Goal: Information Seeking & Learning: Find specific fact

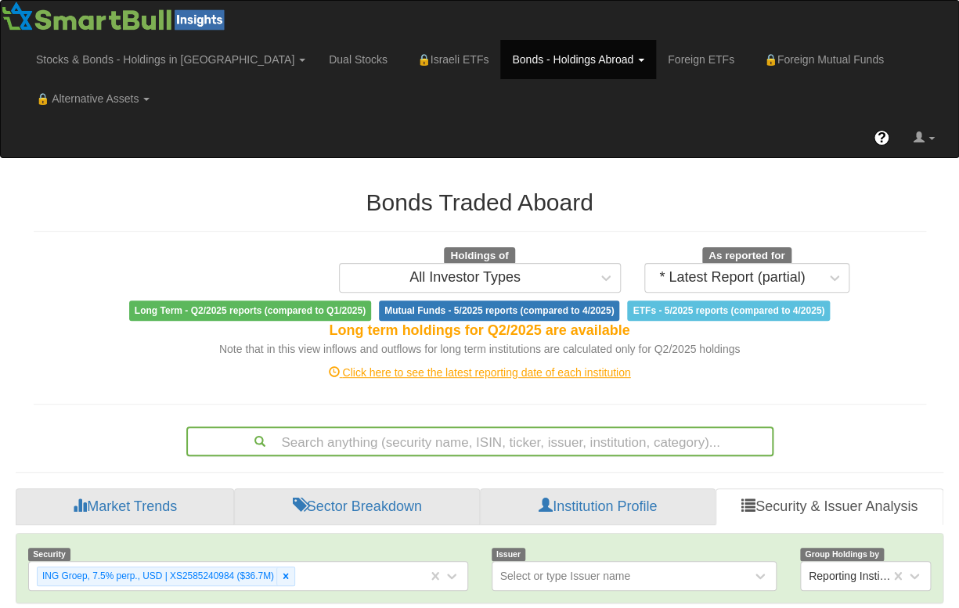
click at [518, 426] on div "Search anything (security name, ISIN, ticker, issuer, institution, category)..." at bounding box center [479, 441] width 587 height 30
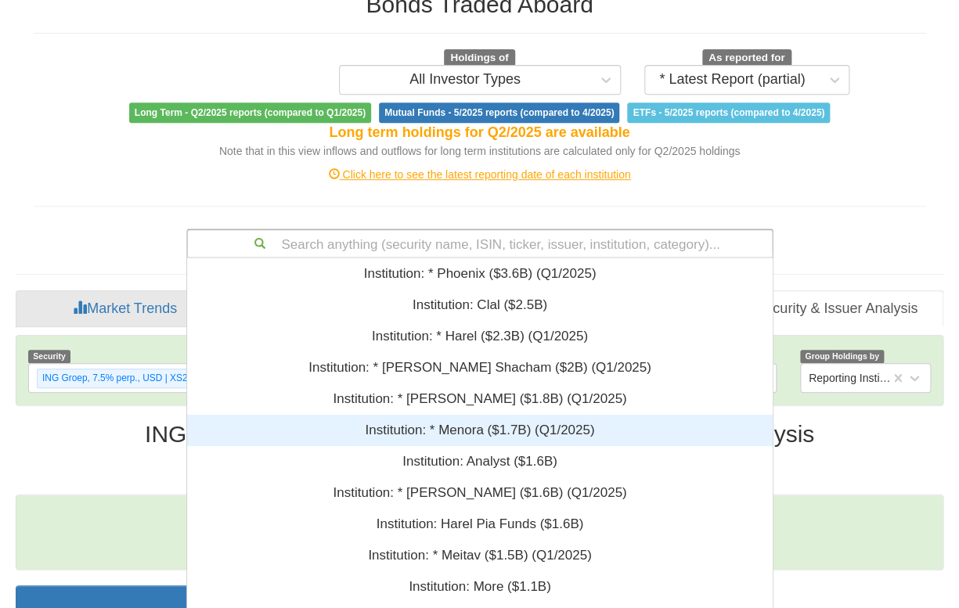
scroll to position [379, 574]
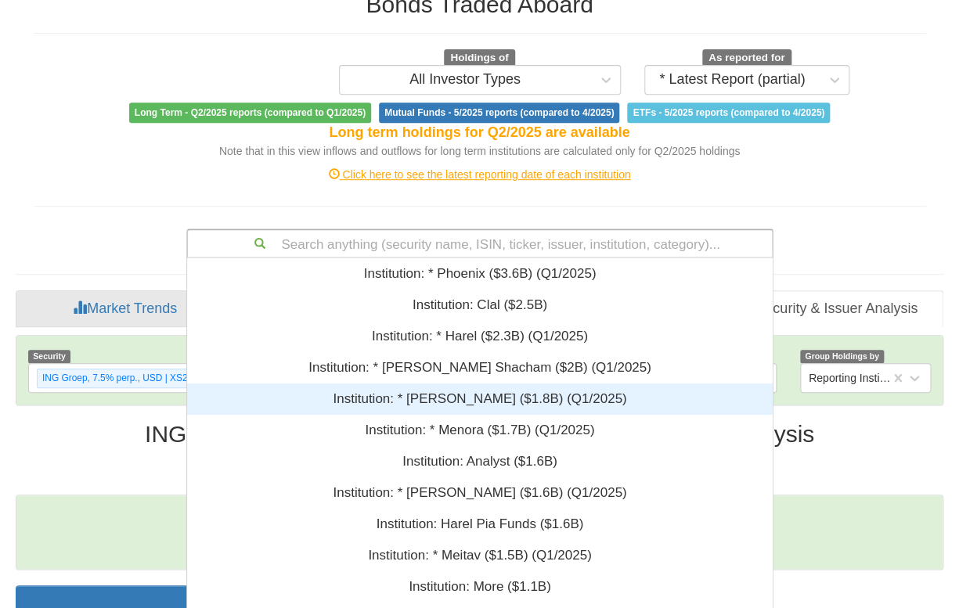
paste input "XS3081797964"
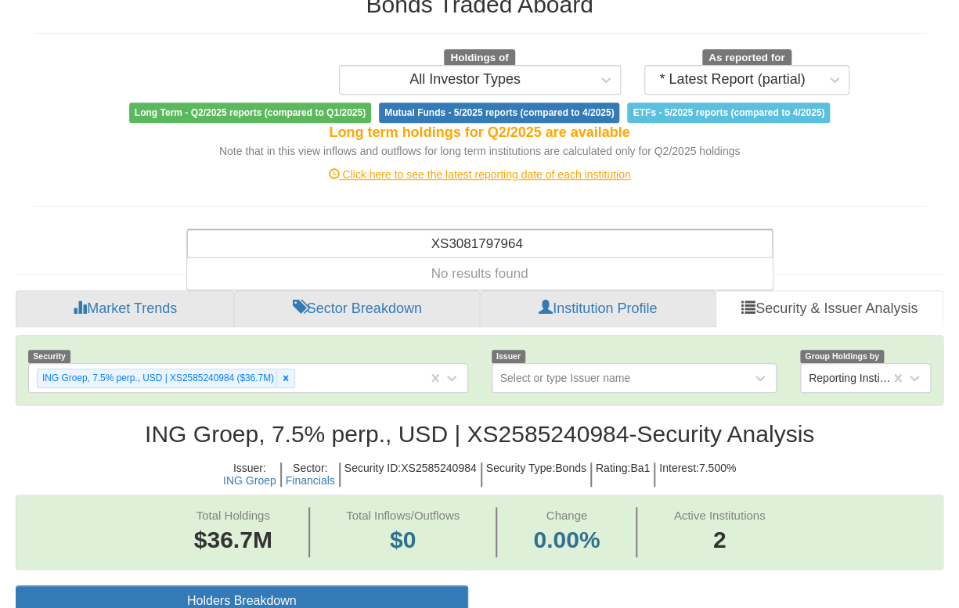
type input "XS3081797964"
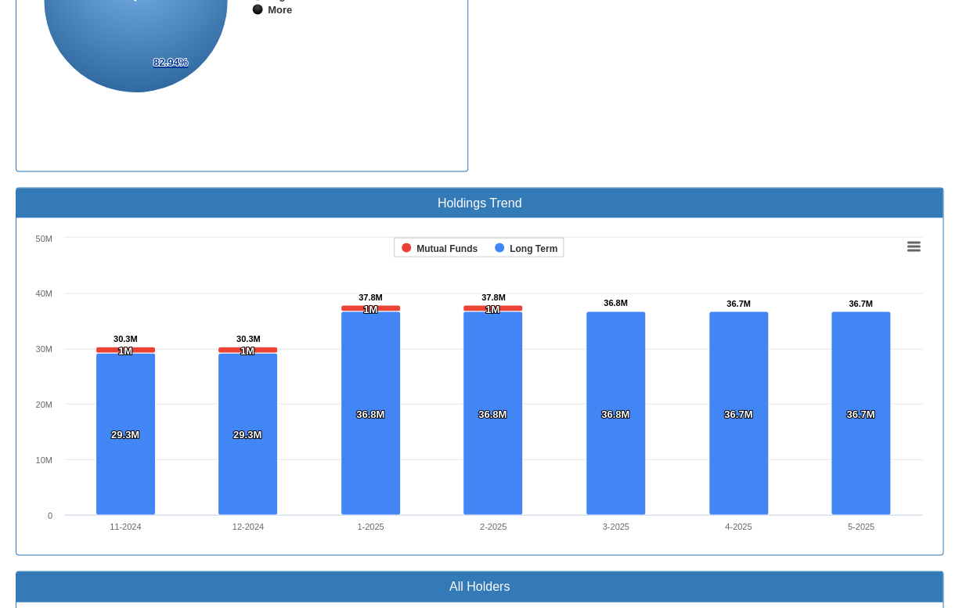
scroll to position [1265, 0]
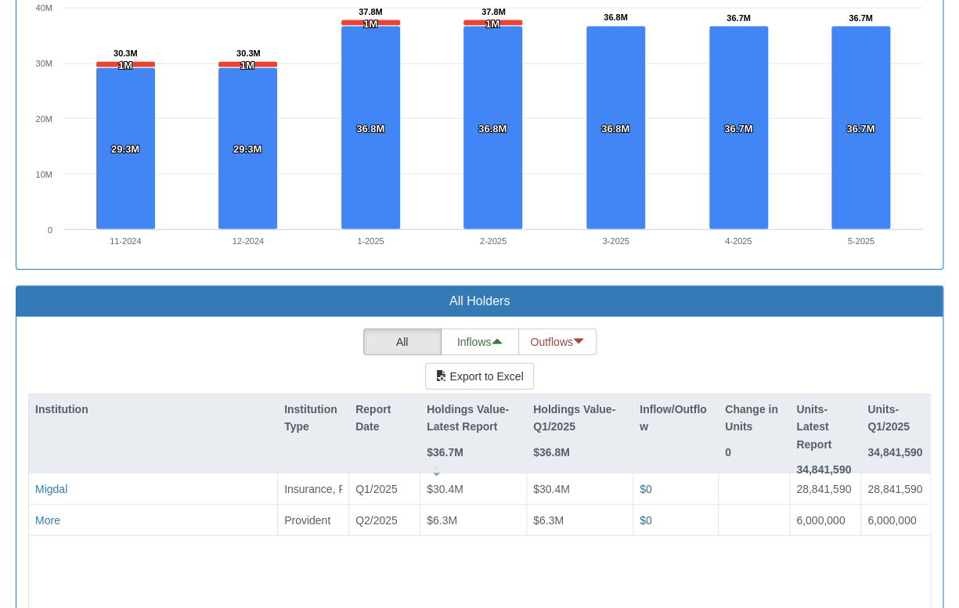
click at [284, 526] on div "Migdal Insurance, Pension, Provident Q1/2025 $30.4M $30.4M $0 28,841,590 28,841…" at bounding box center [479, 573] width 901 height 201
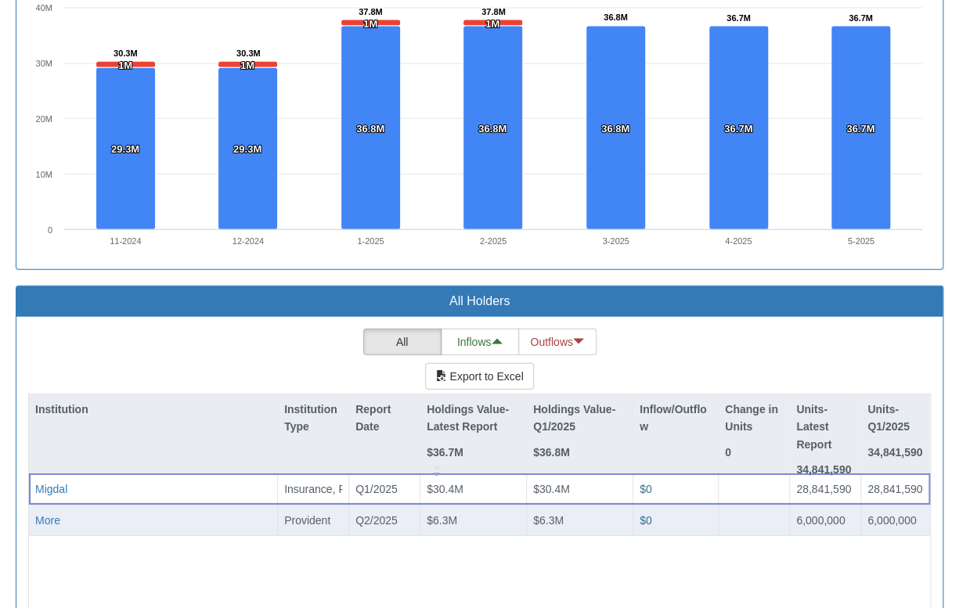
click at [182, 513] on div "More" at bounding box center [153, 521] width 236 height 16
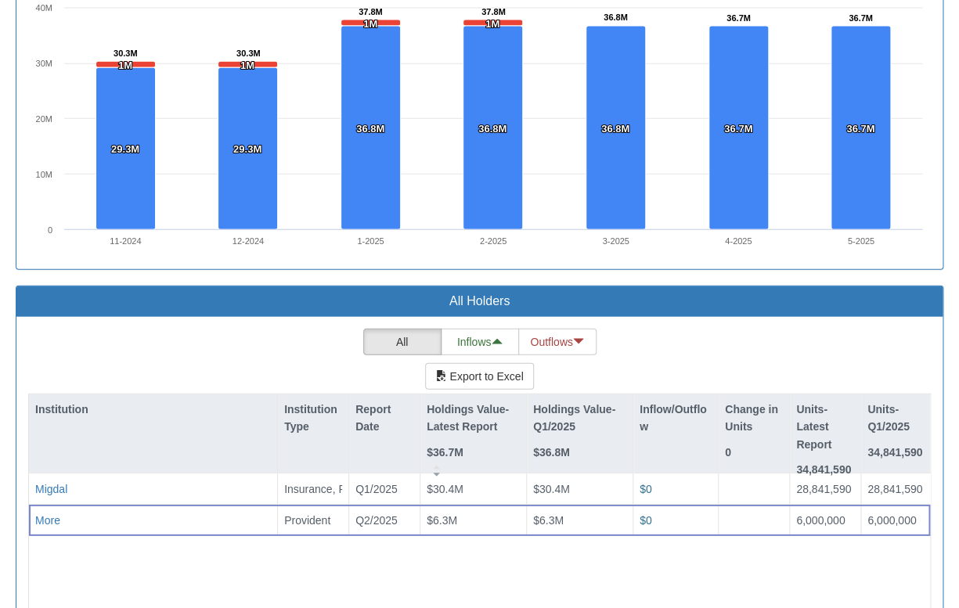
drag, startPoint x: 139, startPoint y: 523, endPoint x: 351, endPoint y: 545, distance: 212.5
click at [351, 545] on div "Migdal Insurance, Pension, Provident Q1/2025 $30.4M $30.4M $0 28,841,590 28,841…" at bounding box center [479, 573] width 901 height 201
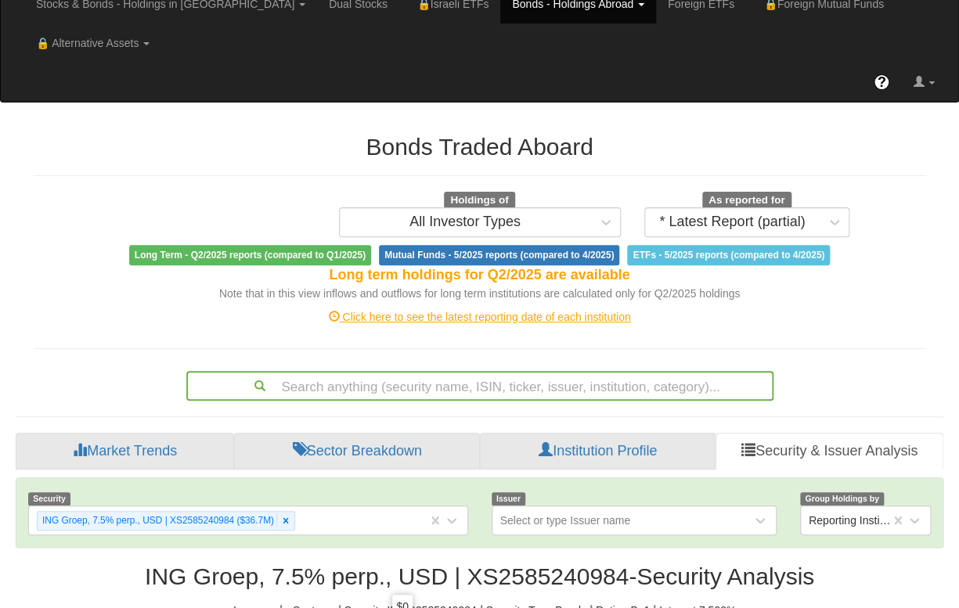
scroll to position [0, 0]
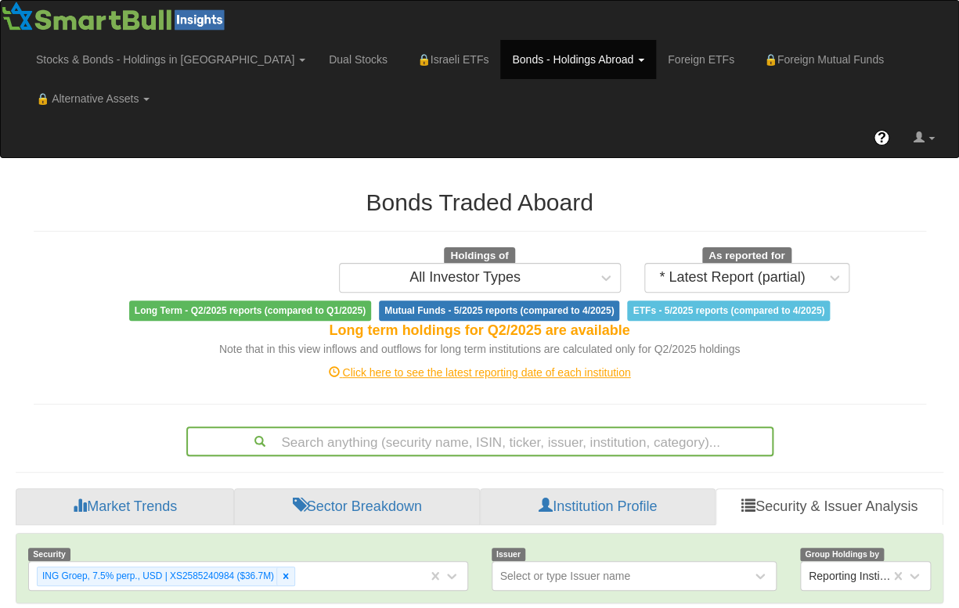
click at [485, 426] on div "Search anything (security name, ISIN, ticker, issuer, institution, category)..." at bounding box center [479, 441] width 587 height 30
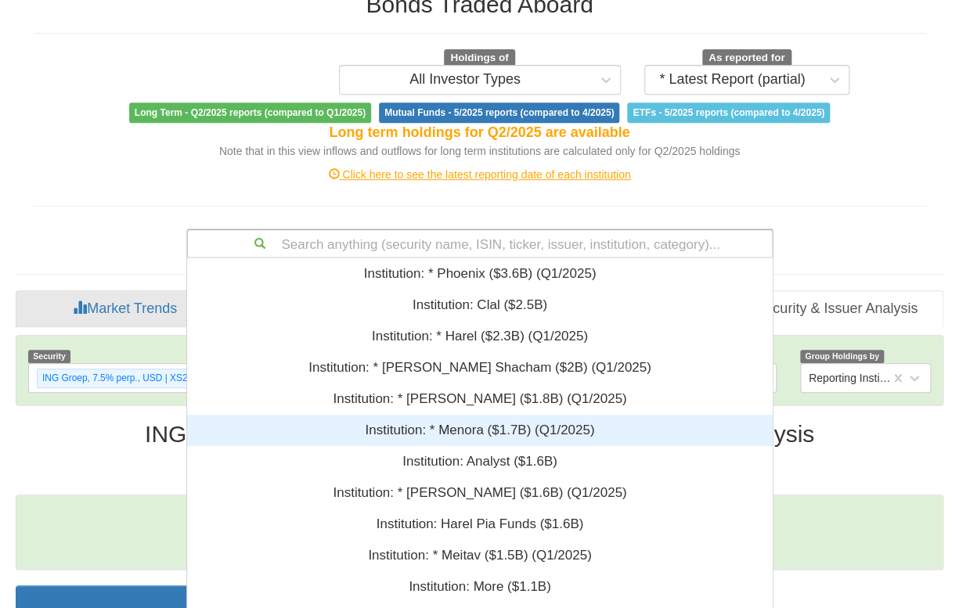
scroll to position [379, 574]
paste input "US37045XED49"
type input "US37045XED49"
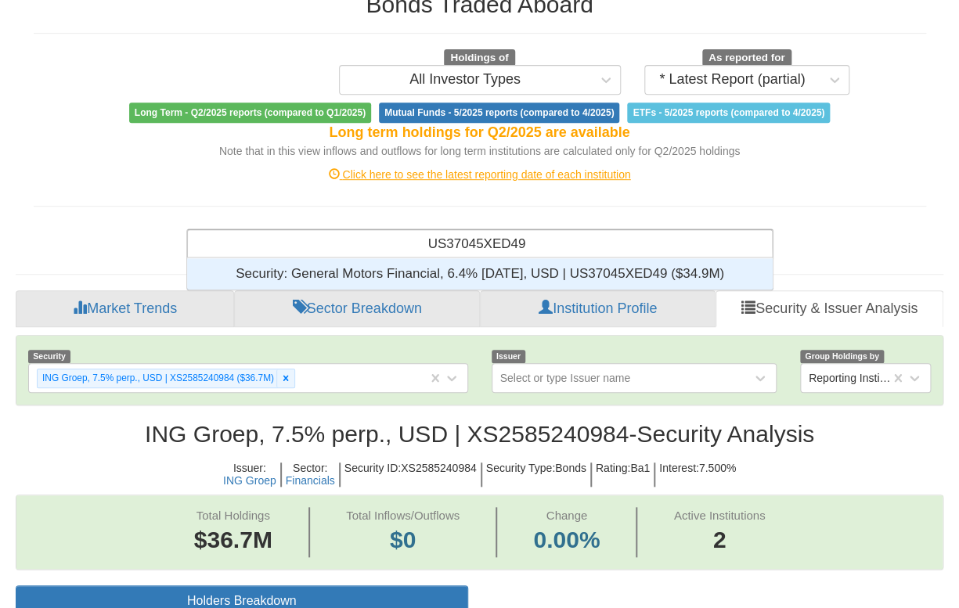
click at [575, 258] on div "Security: ‎General Motors Financial, 6.4% 9jan2033, USD | US37045XED49 ‎($34.9M…" at bounding box center [479, 273] width 585 height 31
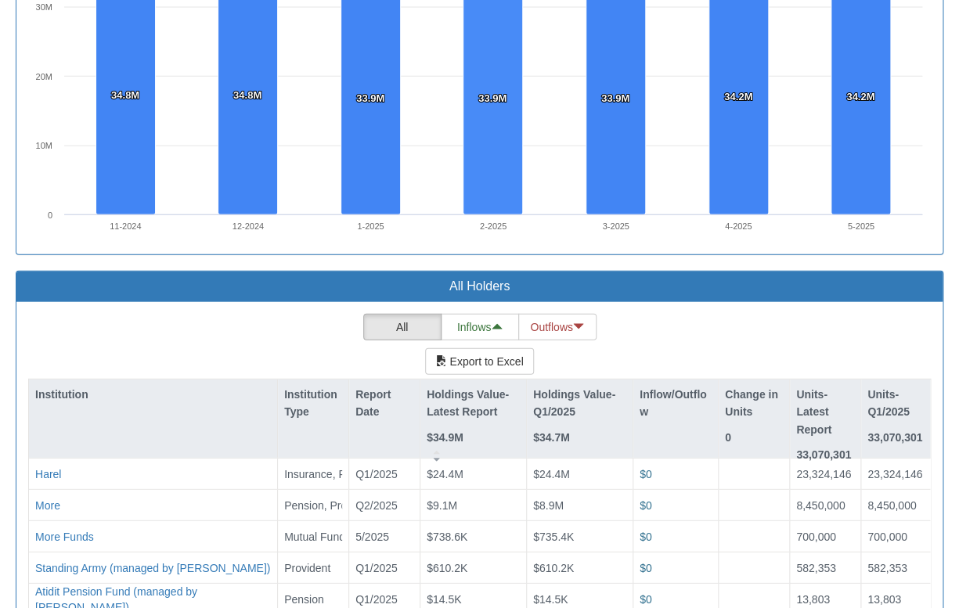
scroll to position [1354, 0]
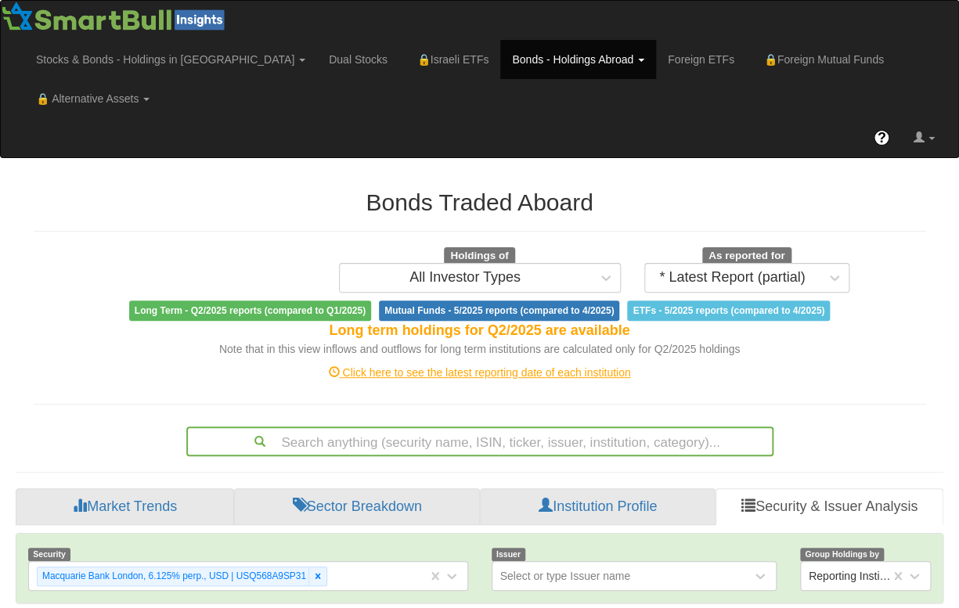
click at [146, 124] on div "Toggle navigation Stocks & Bonds - Holdings in IL Stocks Bonds Stocks & Bonds D…" at bounding box center [479, 342] width 959 height 684
